Goal: Transaction & Acquisition: Book appointment/travel/reservation

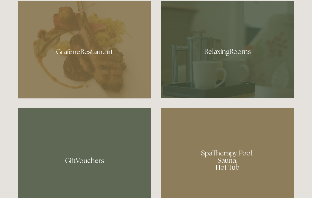
scroll to position [342, 0]
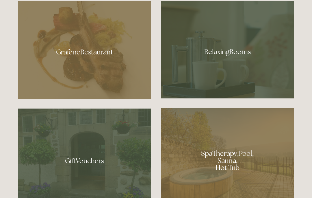
click at [91, 76] on div at bounding box center [84, 49] width 133 height 97
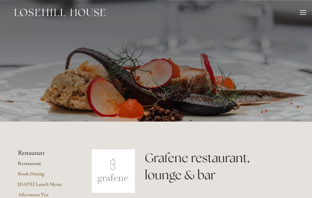
click at [304, 13] on div at bounding box center [303, 13] width 6 height 6
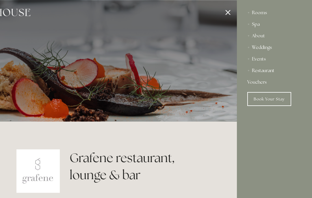
click at [261, 16] on div "Rooms" at bounding box center [274, 13] width 54 height 12
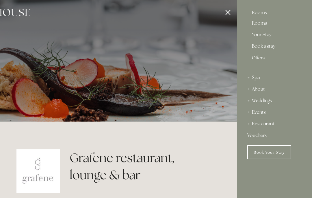
click at [270, 155] on link "Book Your Stay" at bounding box center [269, 152] width 44 height 14
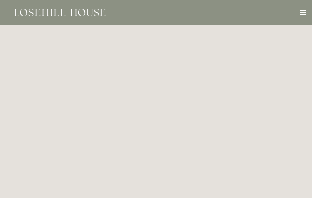
click at [305, 12] on div at bounding box center [303, 12] width 6 height 1
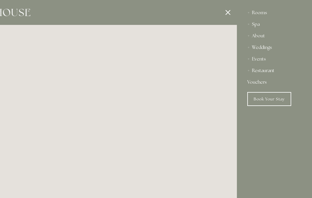
click at [263, 38] on div "About" at bounding box center [274, 36] width 54 height 12
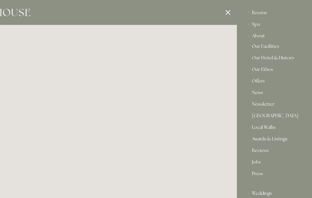
click at [272, 116] on link "[GEOGRAPHIC_DATA]" at bounding box center [274, 116] width 45 height 7
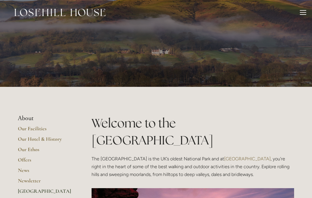
click at [303, 13] on div at bounding box center [303, 13] width 6 height 6
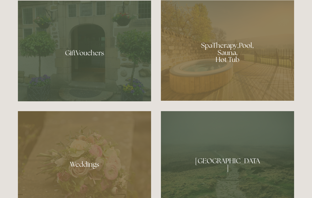
scroll to position [449, 0]
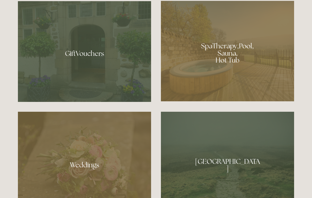
click at [238, 80] on div at bounding box center [227, 51] width 133 height 100
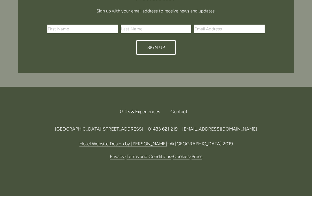
scroll to position [822, 0]
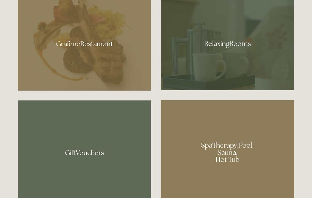
scroll to position [350, 0]
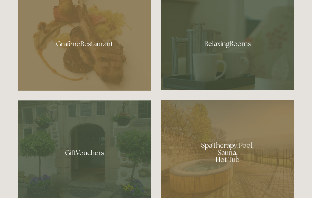
click at [237, 74] on div at bounding box center [227, 41] width 133 height 97
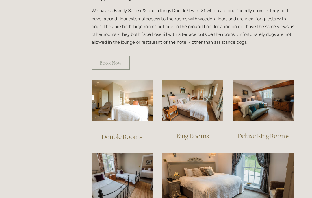
scroll to position [346, 0]
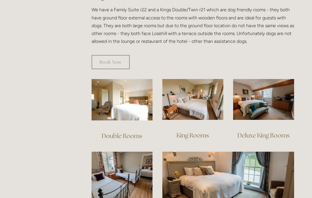
click at [123, 101] on img at bounding box center [122, 99] width 61 height 41
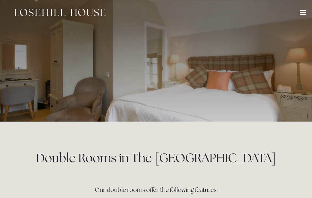
click at [257, 84] on div at bounding box center [156, 60] width 276 height 121
click at [303, 20] on div "Rooms Rooms Your Stay Book a stay Offers Spa About" at bounding box center [156, 12] width 301 height 25
click at [304, 13] on div at bounding box center [303, 13] width 6 height 6
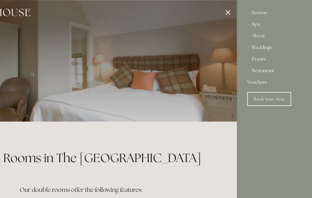
click at [260, 16] on div "Rooms" at bounding box center [274, 13] width 54 height 12
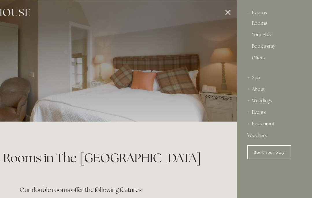
click at [263, 15] on div "Rooms" at bounding box center [274, 13] width 54 height 12
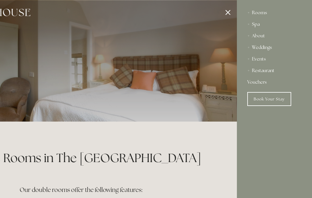
click at [262, 11] on div "Rooms" at bounding box center [274, 13] width 54 height 12
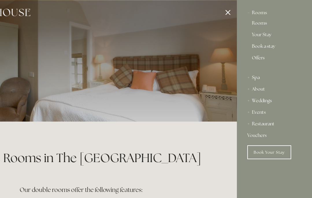
click at [265, 26] on link "Rooms" at bounding box center [274, 24] width 45 height 7
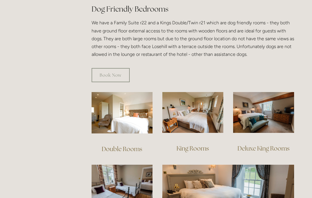
scroll to position [342, 0]
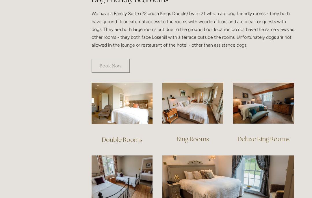
click at [184, 118] on div at bounding box center [193, 103] width 71 height 51
click at [201, 100] on img at bounding box center [192, 103] width 61 height 41
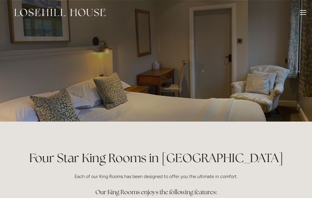
click at [306, 13] on div at bounding box center [303, 13] width 6 height 6
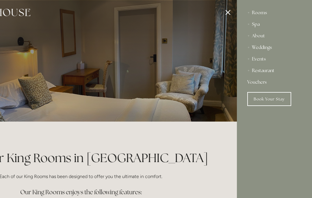
click at [272, 103] on link "Book Your Stay" at bounding box center [269, 99] width 44 height 14
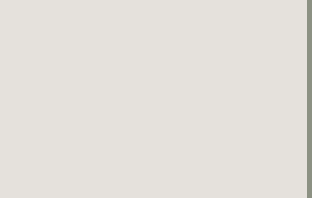
scroll to position [0, 5]
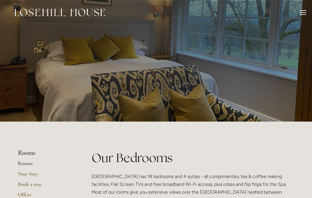
scroll to position [367, 0]
